Goal: Transaction & Acquisition: Purchase product/service

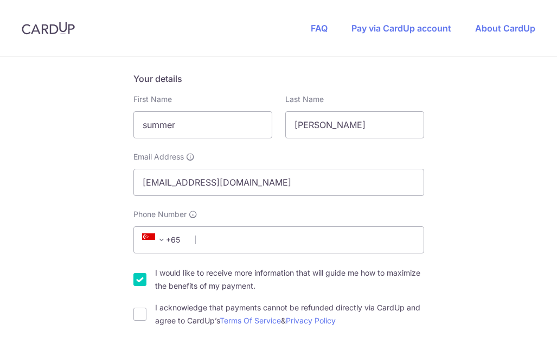
scroll to position [182, 0]
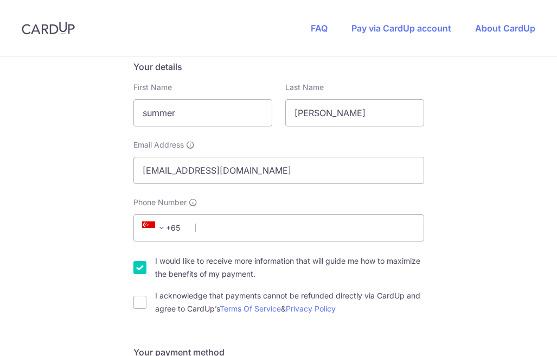
type input "[PERSON_NAME]"
click at [165, 228] on span at bounding box center [161, 227] width 13 height 13
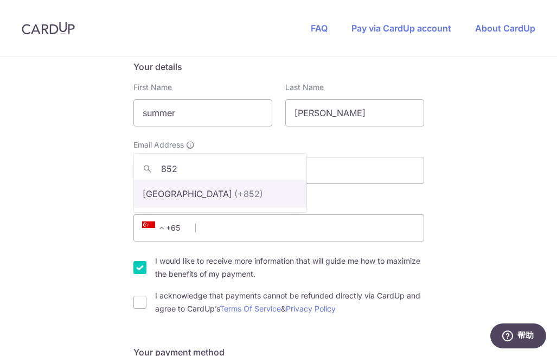
type input "852"
click at [187, 209] on span "852 [GEOGRAPHIC_DATA] (+852)" at bounding box center [220, 183] width 174 height 60
select select "95"
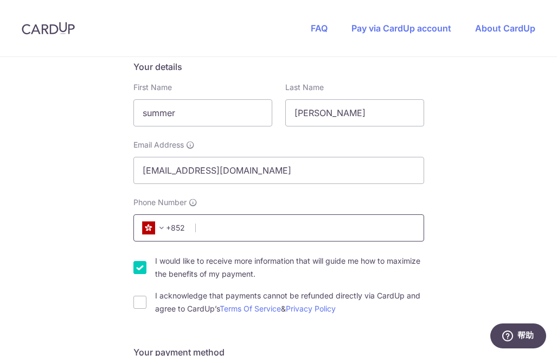
type input "6"
type input "59518714"
click at [137, 305] on input "I acknowledge that payments cannot be refunded directly via CardUp and agree to…" at bounding box center [139, 302] width 13 height 13
checkbox input "true"
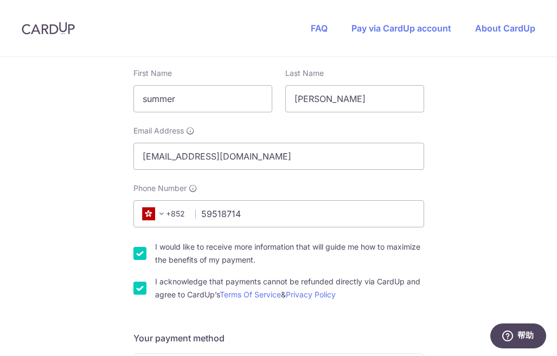
click at [135, 266] on div "I would like to receive more information that will guide me how to maximize the…" at bounding box center [278, 253] width 291 height 26
click at [136, 255] on input "I would like to receive more information that will guide me how to maximize the…" at bounding box center [139, 253] width 13 height 13
checkbox input "false"
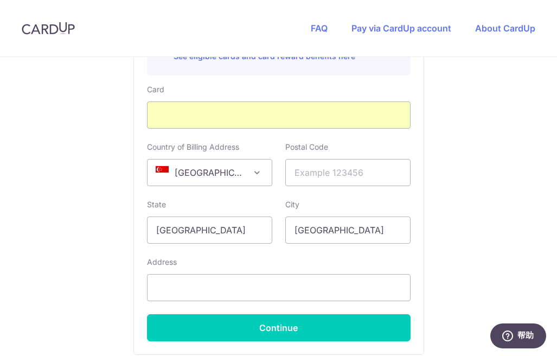
scroll to position [656, 0]
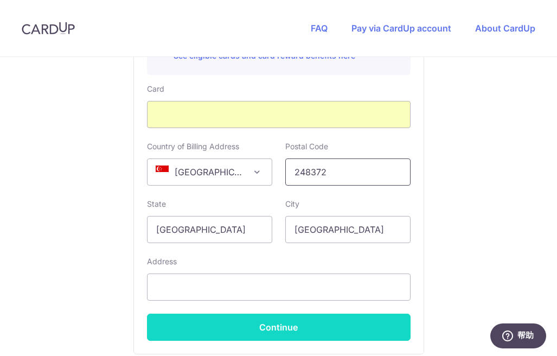
type input "248372"
click at [291, 321] on button "Continue" at bounding box center [279, 327] width 264 height 27
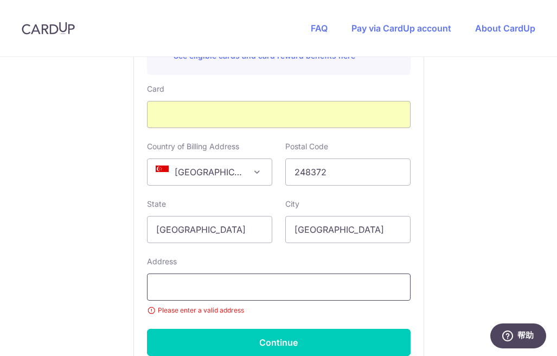
click at [277, 294] on input "text" at bounding box center [279, 286] width 264 height 27
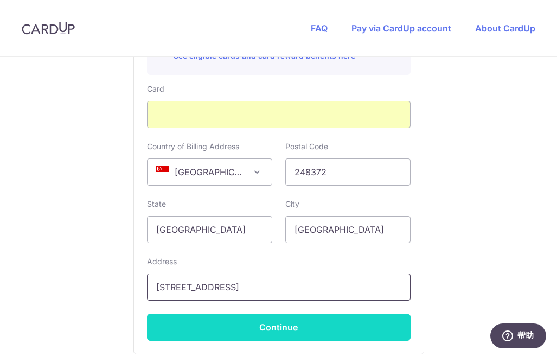
type input "[STREET_ADDRESS]"
click at [298, 322] on button "Continue" at bounding box center [279, 327] width 264 height 27
type input "**** 7398"
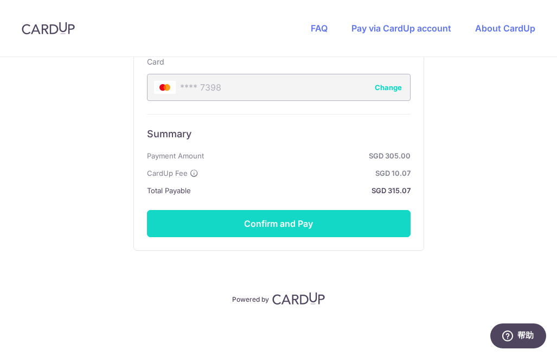
scroll to position [683, 0]
click at [316, 230] on button "Confirm and Pay" at bounding box center [279, 223] width 264 height 27
